Goal: Find specific page/section: Find specific page/section

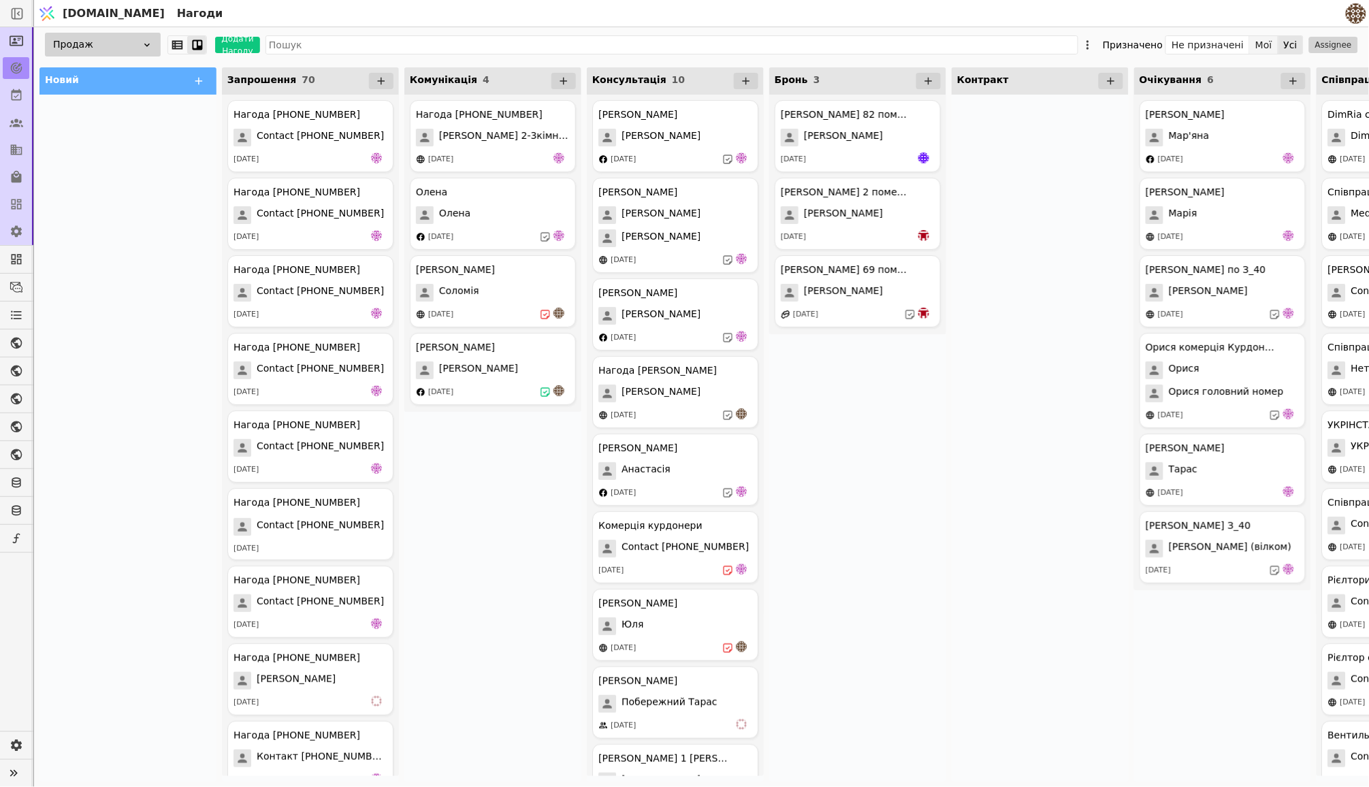
click at [1266, 46] on button "Мої" at bounding box center [1264, 44] width 29 height 19
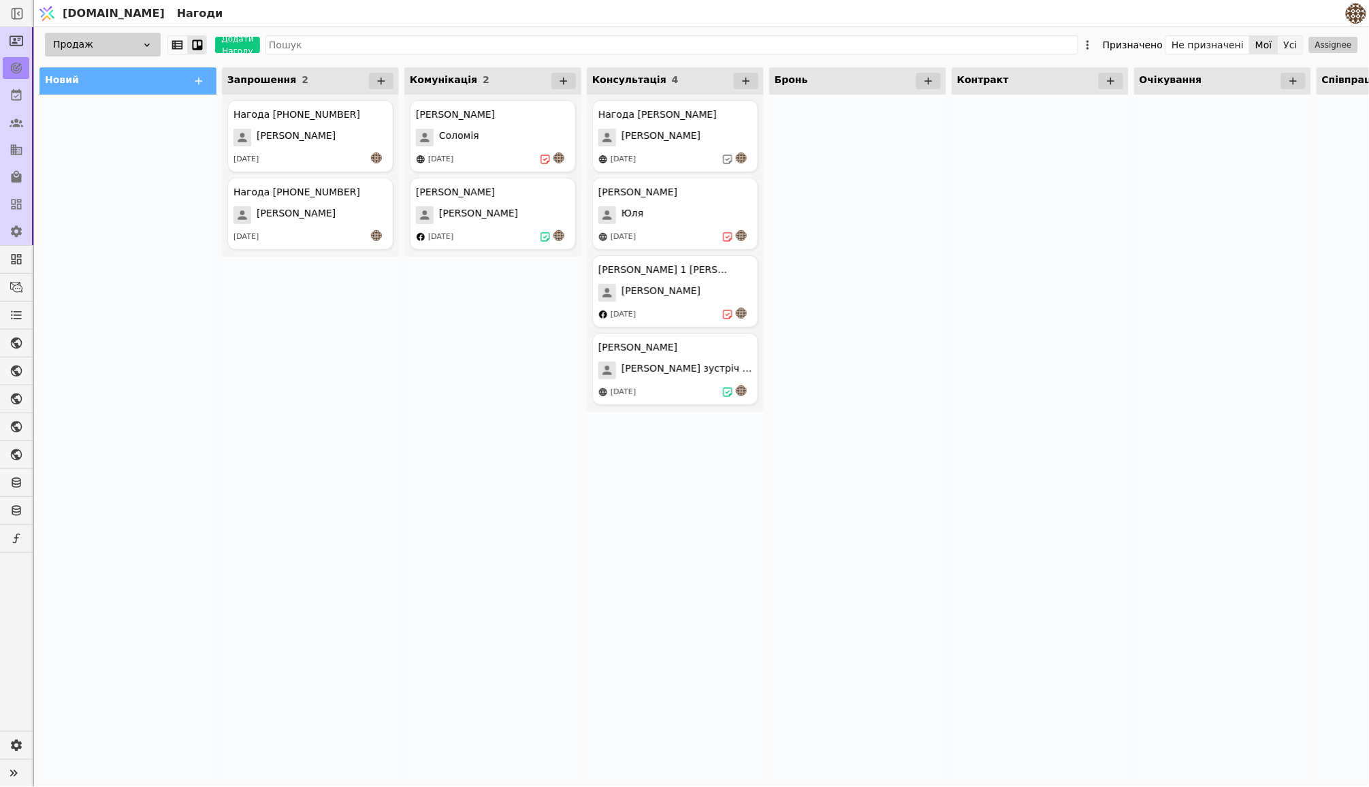
click at [1294, 52] on button "Усі" at bounding box center [1291, 44] width 25 height 19
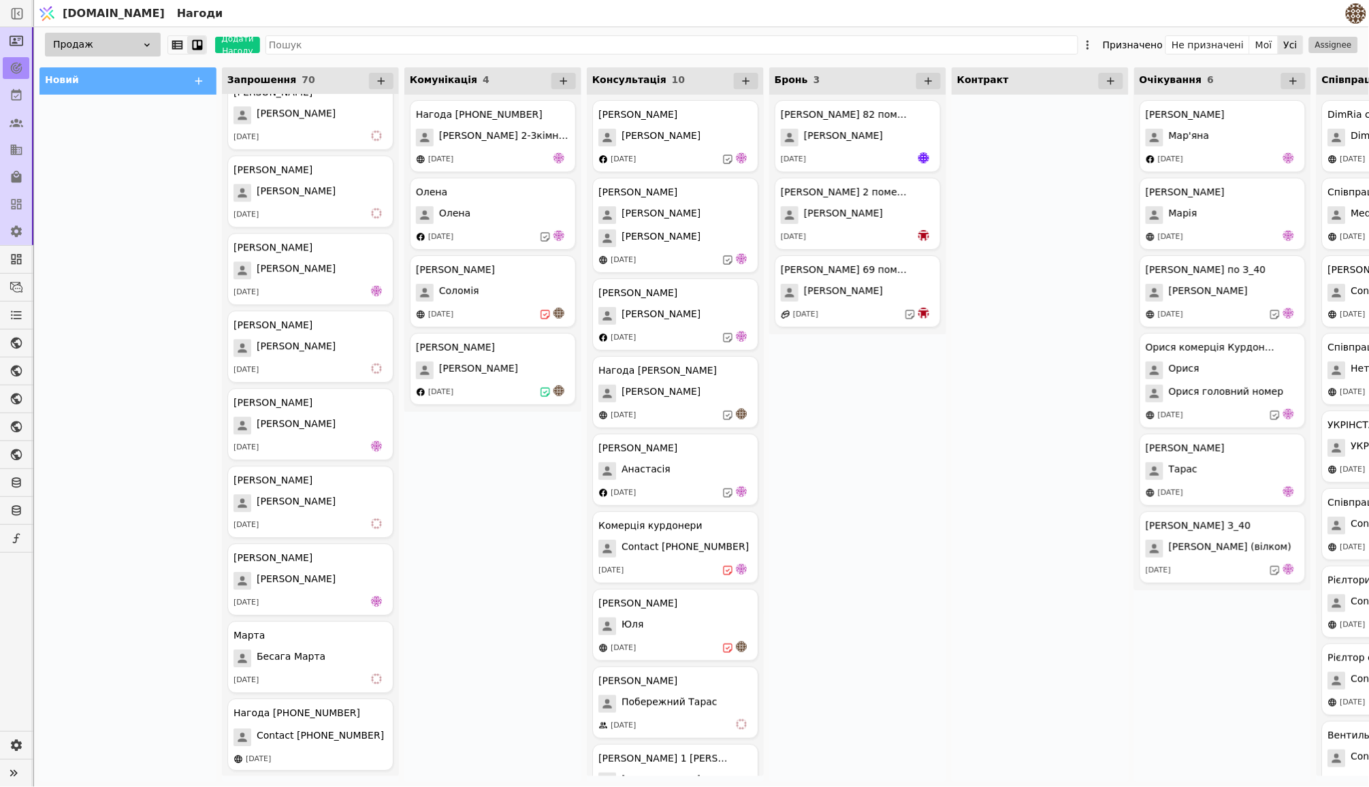
scroll to position [4758, 0]
click at [298, 720] on div "Нагода [PHONE_NUMBER]" at bounding box center [311, 713] width 154 height 16
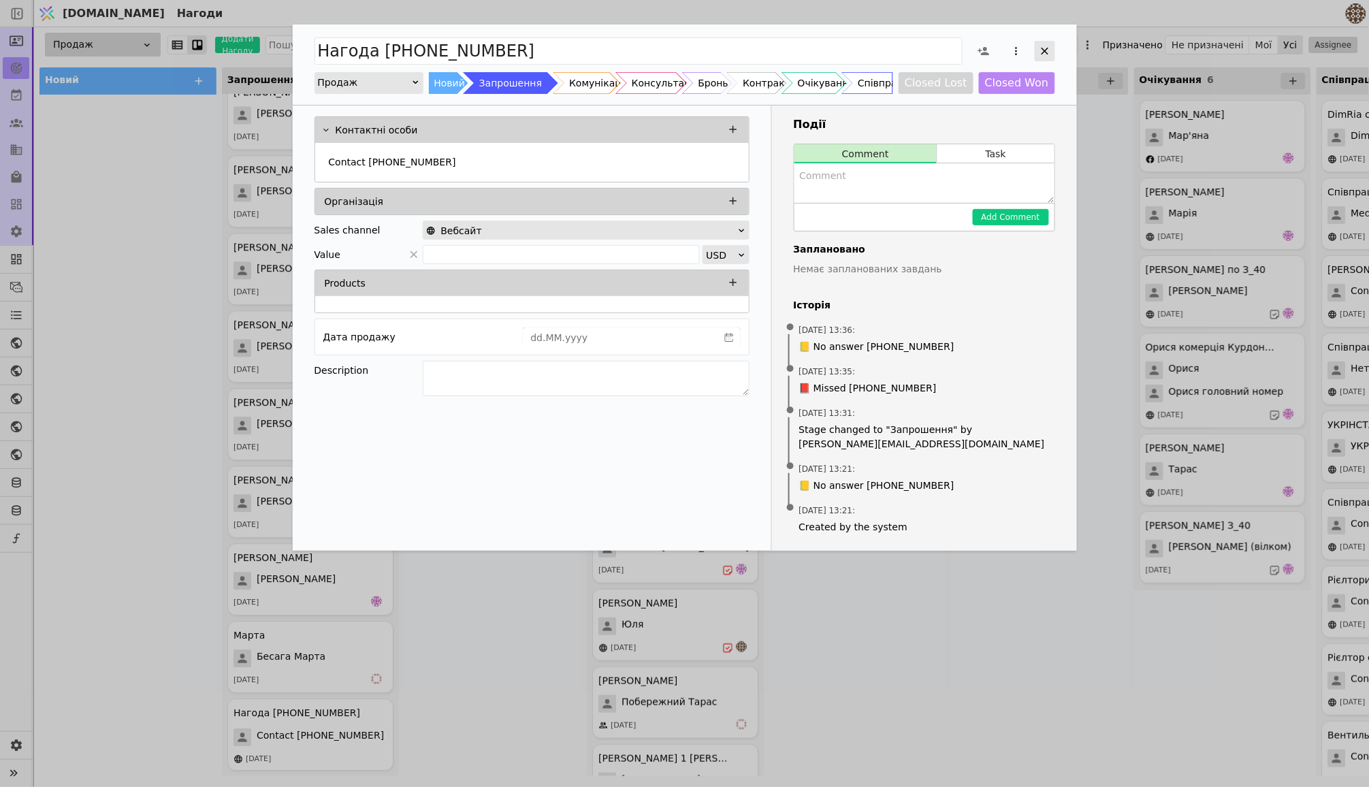
click at [1047, 53] on icon "Add Opportunity" at bounding box center [1045, 51] width 12 height 12
